Goal: Find specific page/section

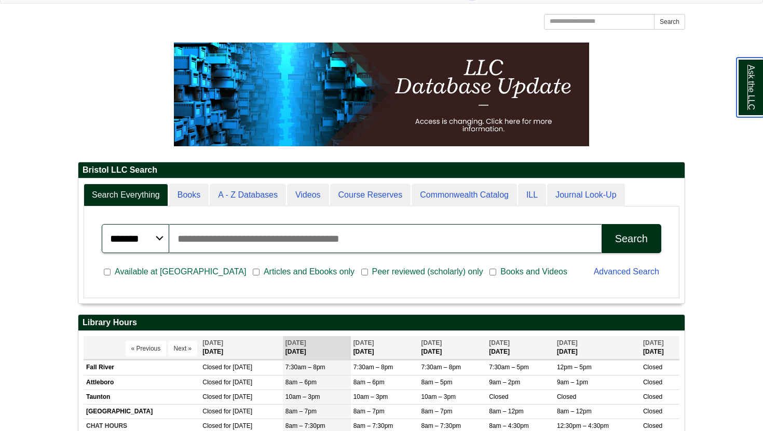
scroll to position [125, 606]
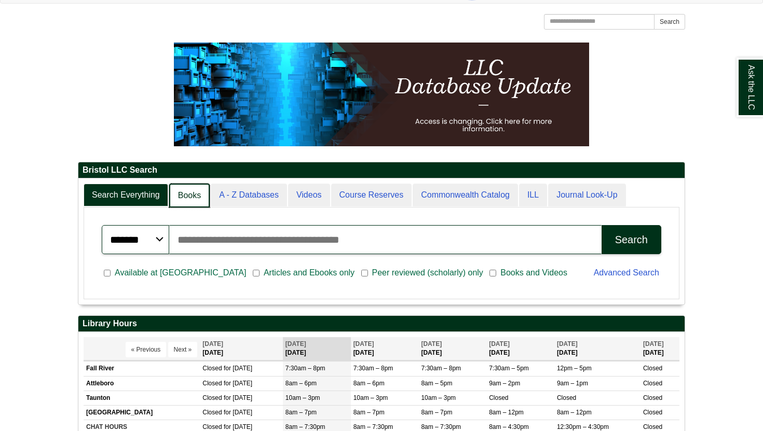
click at [172, 194] on link "Books" at bounding box center [189, 196] width 40 height 24
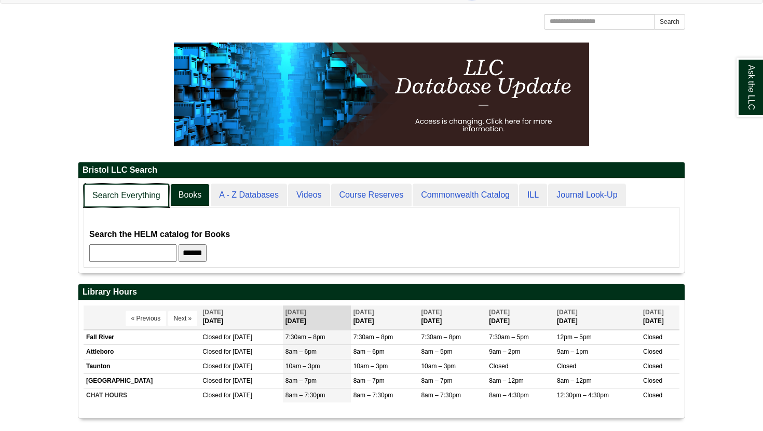
click at [136, 197] on link "Search Everything" at bounding box center [127, 196] width 86 height 24
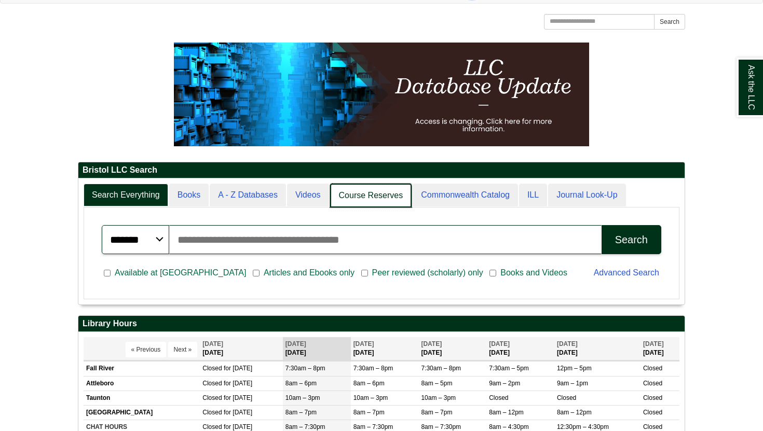
click at [355, 203] on link "Course Reserves" at bounding box center [371, 196] width 82 height 24
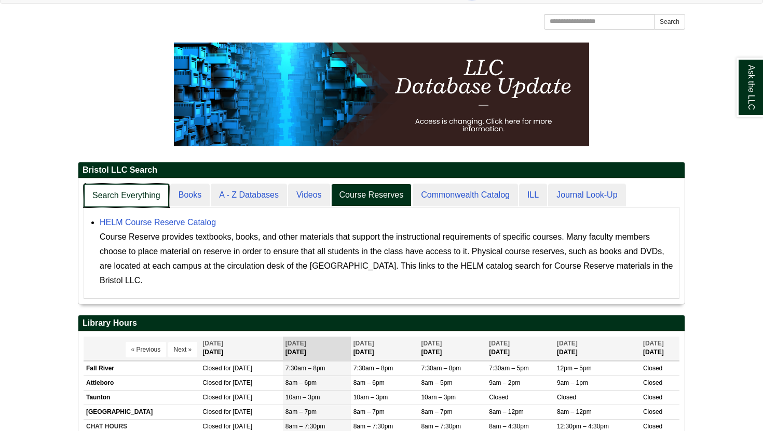
click at [150, 195] on link "Search Everything" at bounding box center [127, 196] width 86 height 24
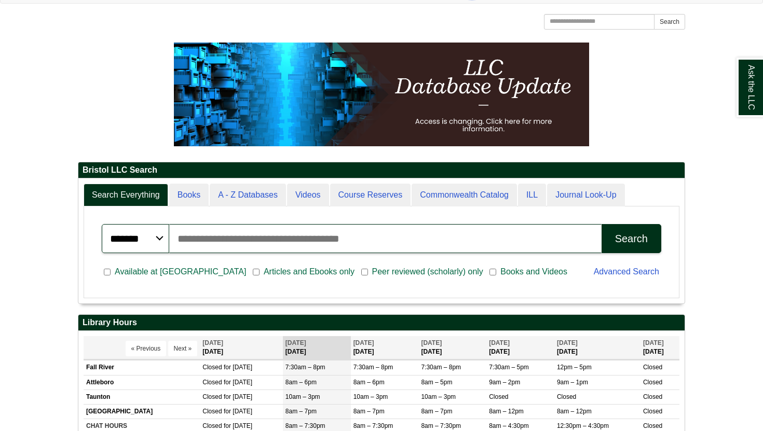
click at [153, 238] on select "******* ***** ******" at bounding box center [135, 238] width 67 height 29
